Goal: Task Accomplishment & Management: Complete application form

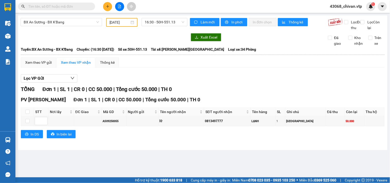
click at [66, 6] on input "text" at bounding box center [58, 7] width 61 height 6
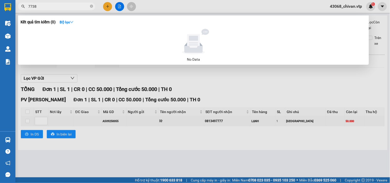
type input "7738"
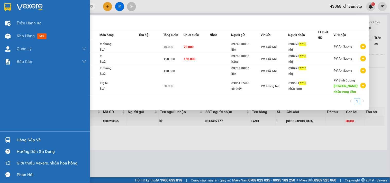
click at [36, 146] on div "Hướng dẫn sử dụng" at bounding box center [45, 152] width 90 height 12
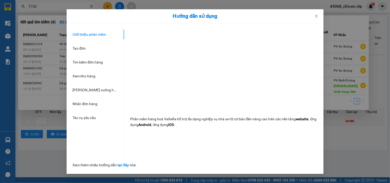
click at [336, 137] on div "Hướng dẫn sử dụng Giới thiệu phần mềm Tạo đơn Tìm kiếm đơn hàng Xem kho hàng Lê…" at bounding box center [195, 91] width 390 height 183
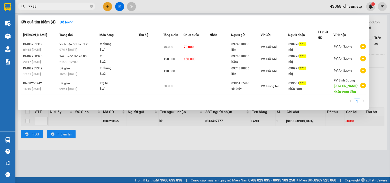
click at [120, 145] on div at bounding box center [195, 91] width 390 height 183
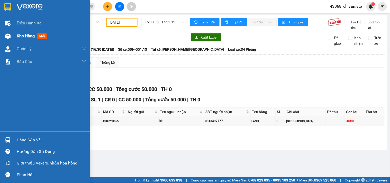
drag, startPoint x: 12, startPoint y: 35, endPoint x: 0, endPoint y: 38, distance: 12.0
click at [12, 36] on div "Kho hàng mới" at bounding box center [45, 36] width 90 height 13
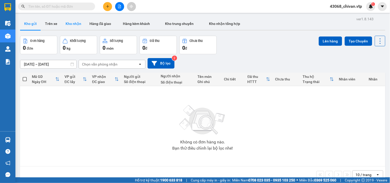
click at [75, 24] on button "Kho nhận" at bounding box center [73, 23] width 24 height 12
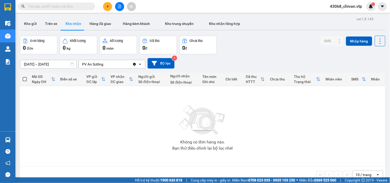
click at [68, 66] on input "[DATE] – [DATE]" at bounding box center [48, 64] width 56 height 8
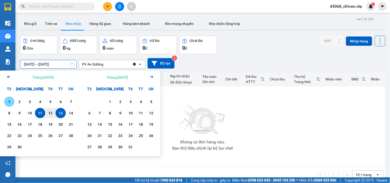
click at [11, 104] on div "1" at bounding box center [9, 102] width 7 height 6
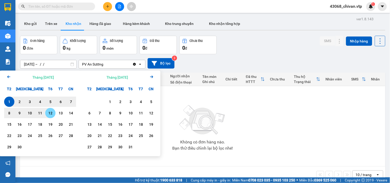
click at [60, 112] on div "13" at bounding box center [60, 113] width 7 height 6
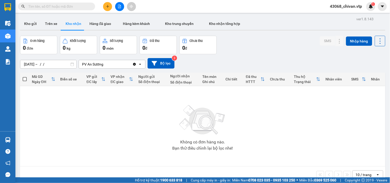
type input "01/09/2025 – 13/09/2025"
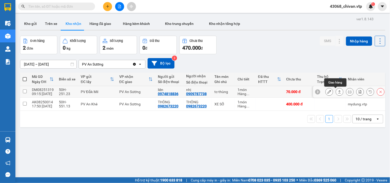
click at [338, 91] on icon at bounding box center [340, 92] width 4 height 4
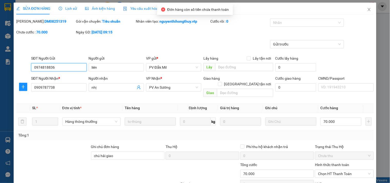
type input "0974818836"
type input "liên"
type input "0909787738"
type input "nhị"
type input "chú hải giao"
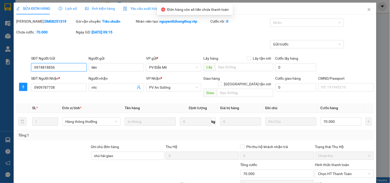
type input "70.000"
type input "3.500"
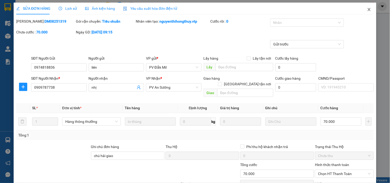
click at [367, 8] on icon "close" at bounding box center [369, 9] width 4 height 4
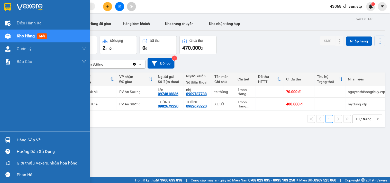
click at [9, 143] on div at bounding box center [7, 139] width 9 height 9
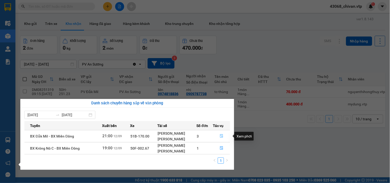
click at [222, 137] on icon "file-done" at bounding box center [222, 136] width 4 height 4
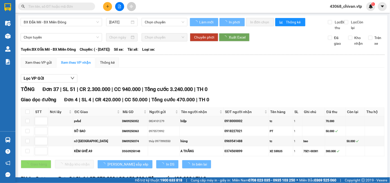
type input "[DATE]"
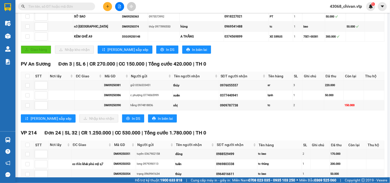
scroll to position [114, 0]
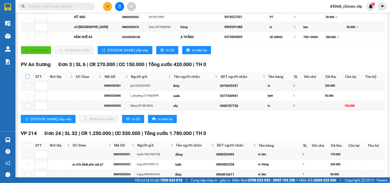
click at [29, 79] on input "checkbox" at bounding box center [27, 77] width 4 height 4
checkbox input "true"
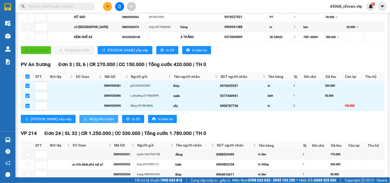
click at [89, 122] on span "Nhập kho nhận" at bounding box center [101, 119] width 25 height 6
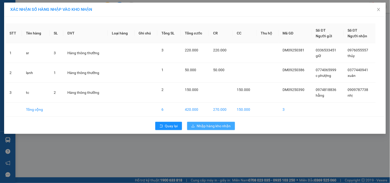
click at [220, 127] on span "Nhập hàng kho nhận" at bounding box center [214, 126] width 34 height 6
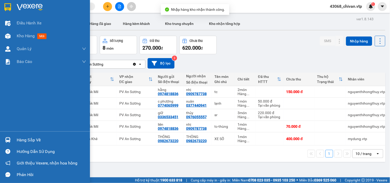
click at [8, 139] on img at bounding box center [7, 139] width 5 height 5
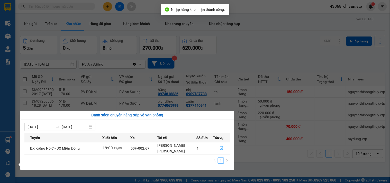
click at [222, 148] on icon "file-done" at bounding box center [221, 148] width 3 height 4
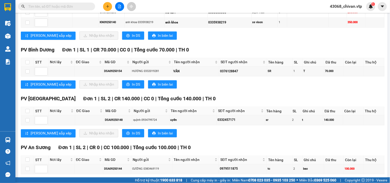
scroll to position [278, 0]
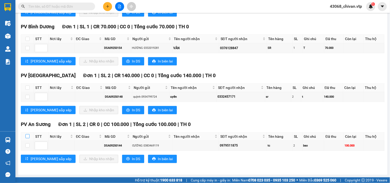
click at [28, 137] on input "checkbox" at bounding box center [27, 136] width 4 height 4
checkbox input "true"
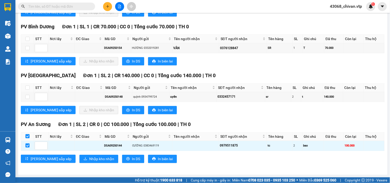
checkbox input "true"
click at [89, 161] on span "Nhập kho nhận" at bounding box center [101, 159] width 25 height 6
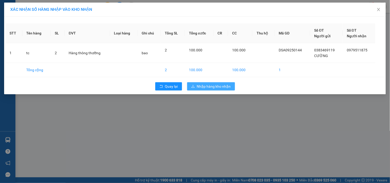
click at [232, 86] on button "Nhập hàng kho nhận" at bounding box center [211, 86] width 48 height 8
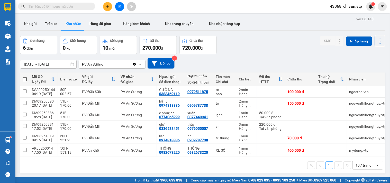
click at [80, 7] on input "text" at bounding box center [58, 7] width 61 height 6
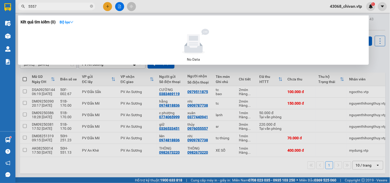
type input "5557"
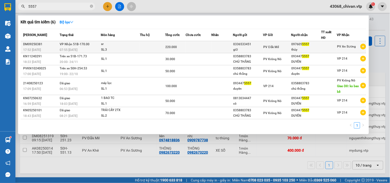
click at [231, 44] on td at bounding box center [222, 47] width 22 height 12
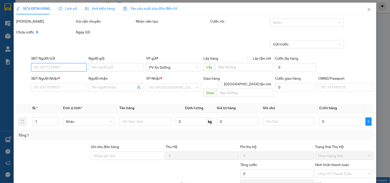
type input "0336533451"
type input "giữ"
type input "0976055557"
type input "thủy"
type input "220.000"
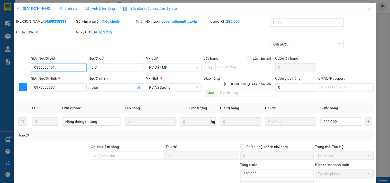
type input "11.000"
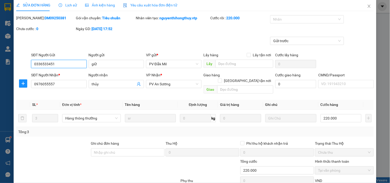
scroll to position [60, 0]
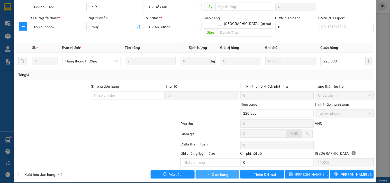
click at [224, 172] on span "Giao hàng" at bounding box center [220, 175] width 16 height 6
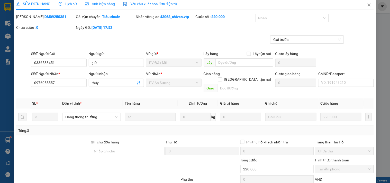
scroll to position [0, 0]
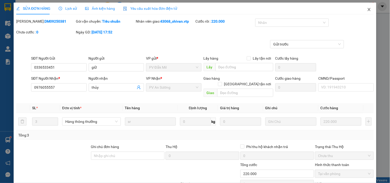
click at [367, 9] on icon "close" at bounding box center [369, 9] width 4 height 4
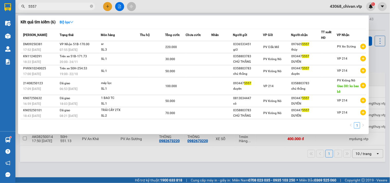
drag, startPoint x: 53, startPoint y: 5, endPoint x: 4, endPoint y: 9, distance: 48.8
click at [0, 7] on section "Kết quả tìm kiếm ( 6 ) Bộ lọc Mã ĐH Trạng thái Món hàng Thu hộ Tổng cước Chưa c…" at bounding box center [195, 91] width 390 height 183
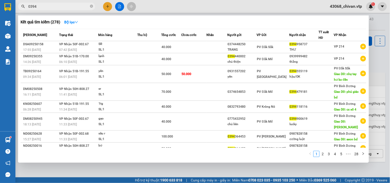
drag, startPoint x: 76, startPoint y: 3, endPoint x: 72, endPoint y: 4, distance: 4.5
click at [76, 3] on span "0394" at bounding box center [56, 7] width 77 height 8
drag, startPoint x: 70, startPoint y: 5, endPoint x: 68, endPoint y: 3, distance: 3.0
click at [70, 5] on input "0394" at bounding box center [58, 7] width 61 height 6
type input "0394517661"
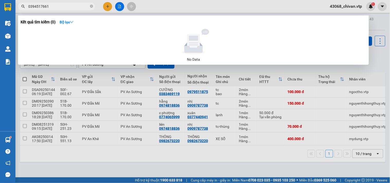
click at [0, 6] on div "Kết quả tìm kiếm ( 0 ) Bộ lọc No Data" at bounding box center [0, 6] width 0 height 0
click at [79, 81] on div at bounding box center [195, 91] width 390 height 183
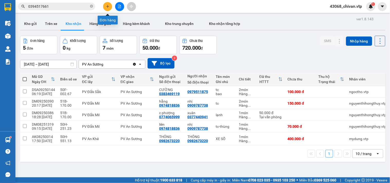
click at [107, 8] on button at bounding box center [107, 6] width 9 height 9
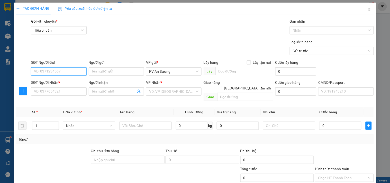
click at [61, 72] on input "SĐT Người Gửi" at bounding box center [58, 71] width 55 height 8
type input "0364442978"
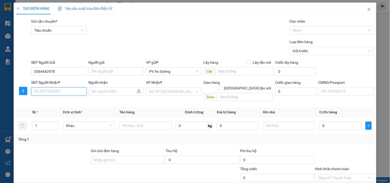
click at [67, 89] on input "SĐT Người Nhận *" at bounding box center [58, 91] width 55 height 8
type input "0975246535"
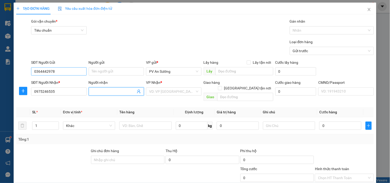
type input "c"
type input "trâm"
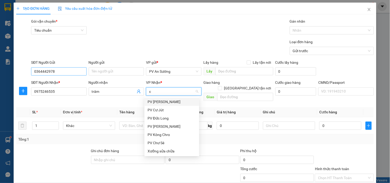
type input "cj"
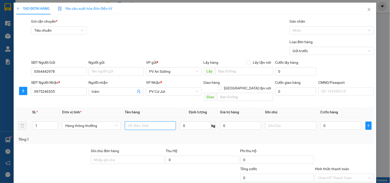
click at [142, 122] on input "text" at bounding box center [150, 126] width 51 height 8
type input "d"
type input "đồ bảo hộ"
type input "b"
type input "7"
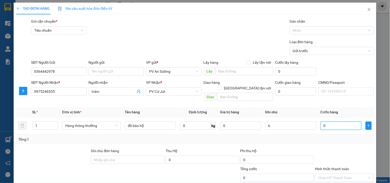
type input "7"
type input "70"
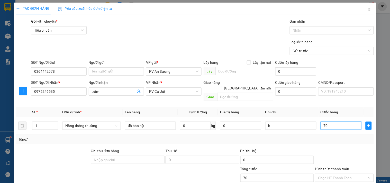
type input "700"
type input "7.000"
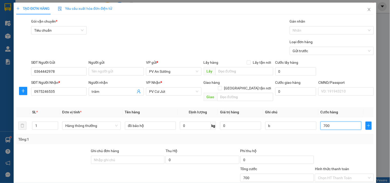
type input "7.000"
type input "70.000"
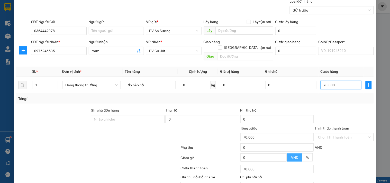
scroll to position [64, 0]
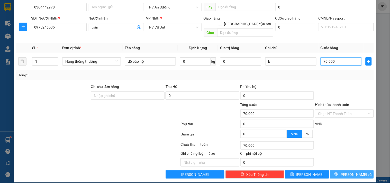
type input "70.000"
click at [350, 172] on span "Lưu và In" at bounding box center [358, 175] width 36 height 6
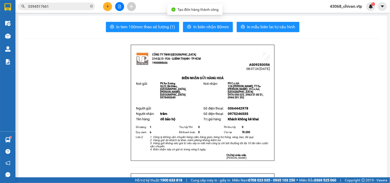
click at [281, 28] on span "In mẫu biên lai tự cấu hình" at bounding box center [271, 27] width 48 height 6
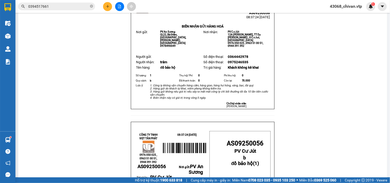
scroll to position [143, 0]
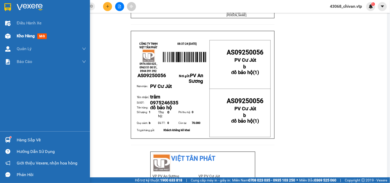
click at [11, 38] on div at bounding box center [7, 36] width 9 height 9
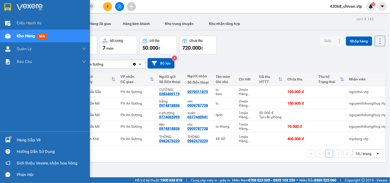
click at [5, 140] on img at bounding box center [7, 139] width 5 height 5
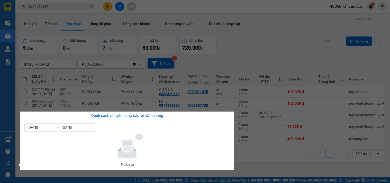
click at [235, 53] on section "Kết quả tìm kiếm ( 0 ) Bộ lọc No Data 0394517661 43068_chivan.vtp 1 Điều hành x…" at bounding box center [195, 91] width 390 height 183
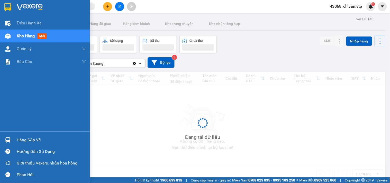
click at [9, 141] on img at bounding box center [7, 139] width 5 height 5
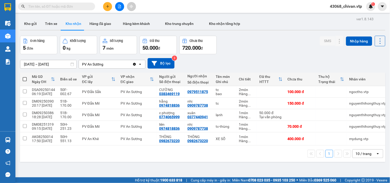
drag, startPoint x: 281, startPoint y: 169, endPoint x: 276, endPoint y: 169, distance: 4.6
click at [281, 170] on section "Kết quả tìm kiếm ( 0 ) Bộ lọc No Data 43068_chivan.vtp 1 Điều hành xe Kho hàng …" at bounding box center [195, 91] width 390 height 183
click at [338, 91] on icon at bounding box center [340, 92] width 4 height 4
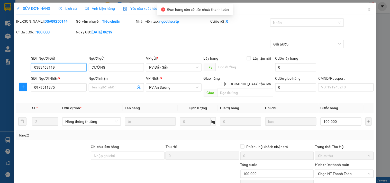
type input "0383469119"
type input "CƯỜNG"
type input "0979511875"
type input "100.000"
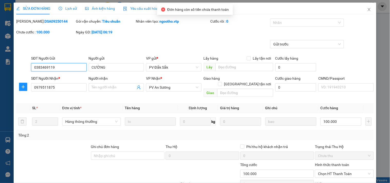
type input "5.000"
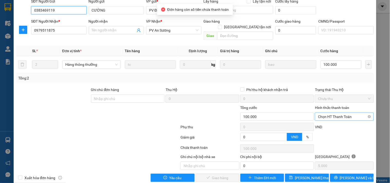
drag, startPoint x: 338, startPoint y: 110, endPoint x: 339, endPoint y: 113, distance: 2.9
click at [338, 113] on span "Chọn HT Thanh Toán" at bounding box center [344, 117] width 52 height 8
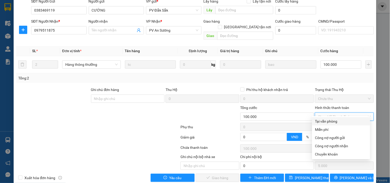
click at [336, 120] on div "Tại văn phòng" at bounding box center [341, 122] width 52 height 6
type input "0"
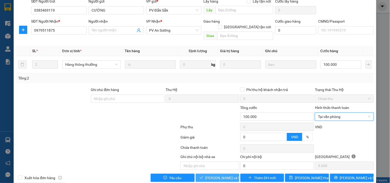
click at [214, 175] on span "Lưu và Giao hàng" at bounding box center [229, 178] width 49 height 6
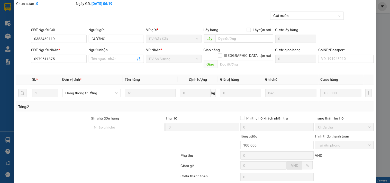
scroll to position [0, 0]
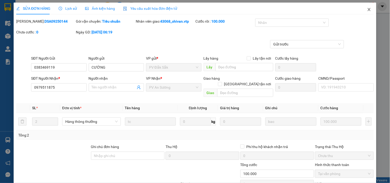
click at [367, 9] on icon "close" at bounding box center [369, 9] width 4 height 4
